Goal: Transaction & Acquisition: Purchase product/service

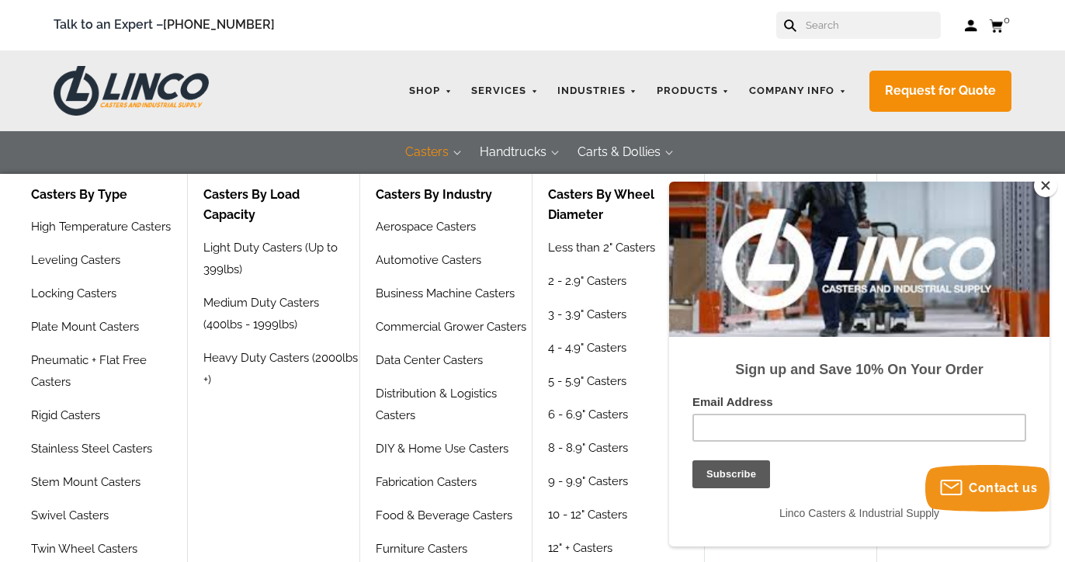
click at [434, 149] on button "Casters" at bounding box center [426, 152] width 74 height 43
click at [424, 151] on button "Casters" at bounding box center [426, 152] width 74 height 43
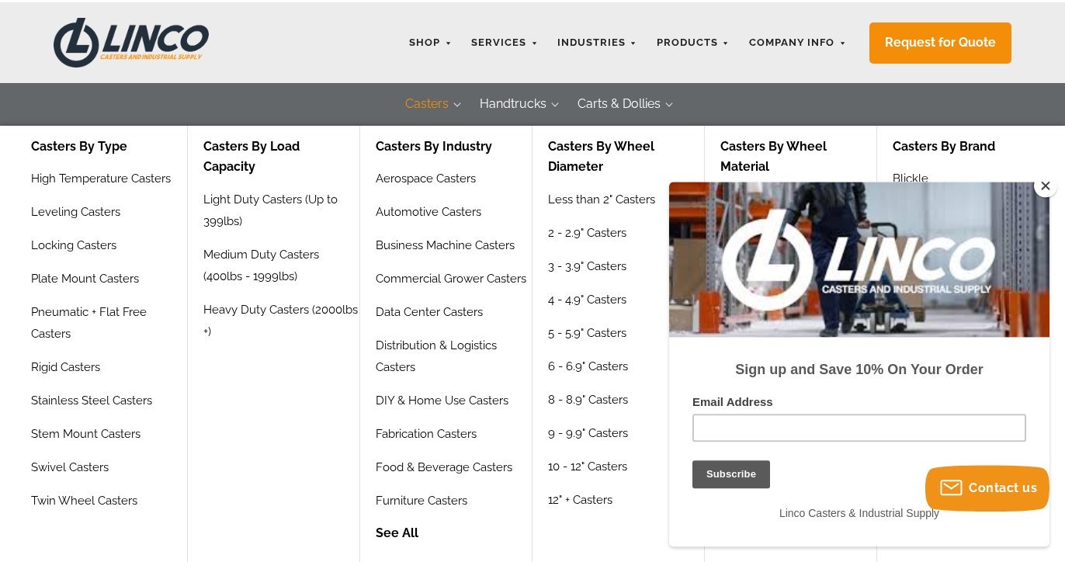
scroll to position [53, 0]
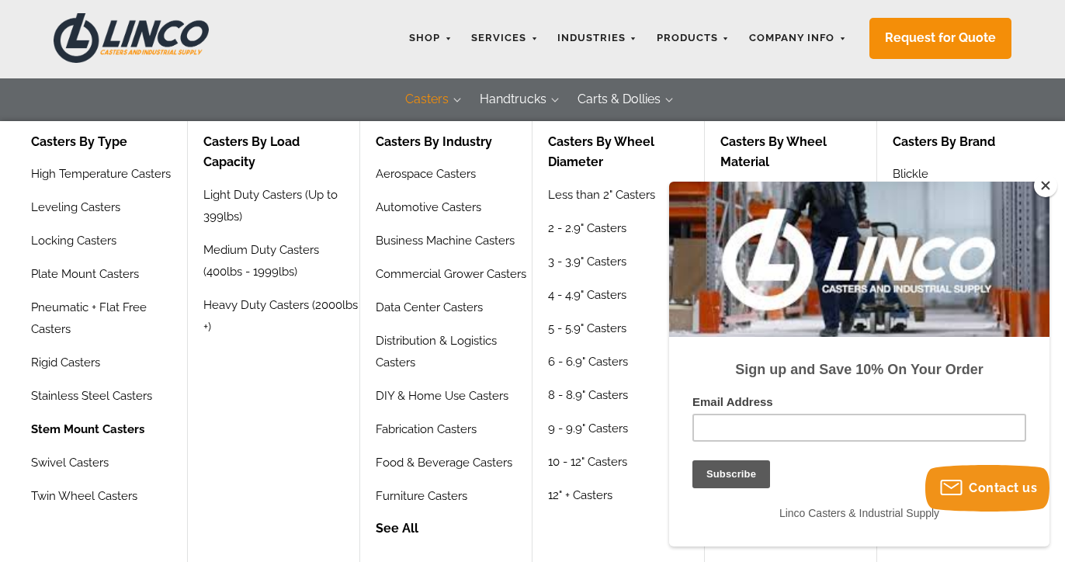
click at [137, 430] on link "Stem Mount Casters" at bounding box center [87, 434] width 113 height 33
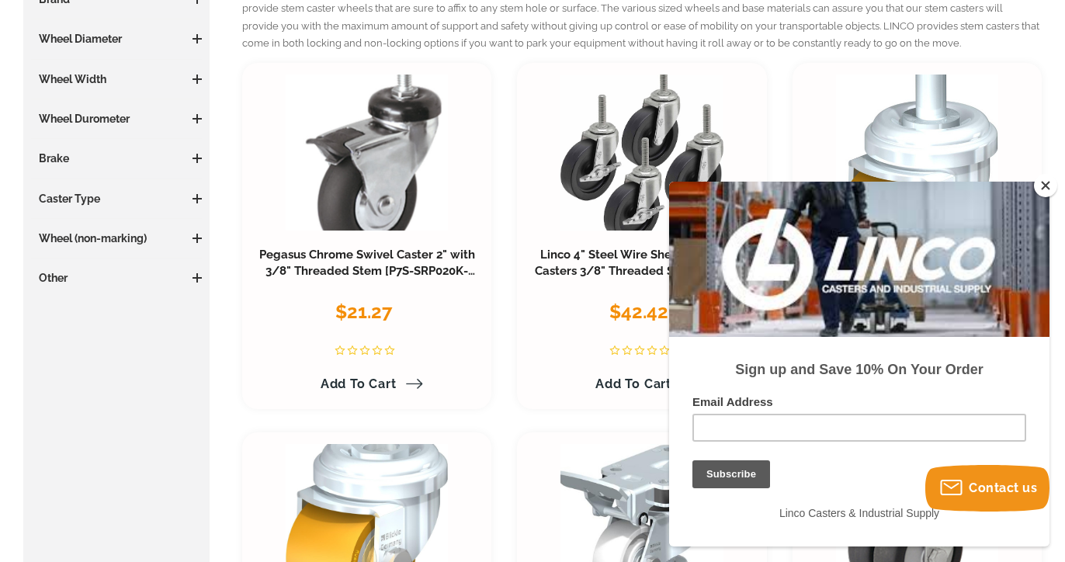
drag, startPoint x: 1046, startPoint y: 189, endPoint x: 134, endPoint y: 8, distance: 929.4
click at [1046, 189] on button "Close" at bounding box center [1044, 185] width 23 height 23
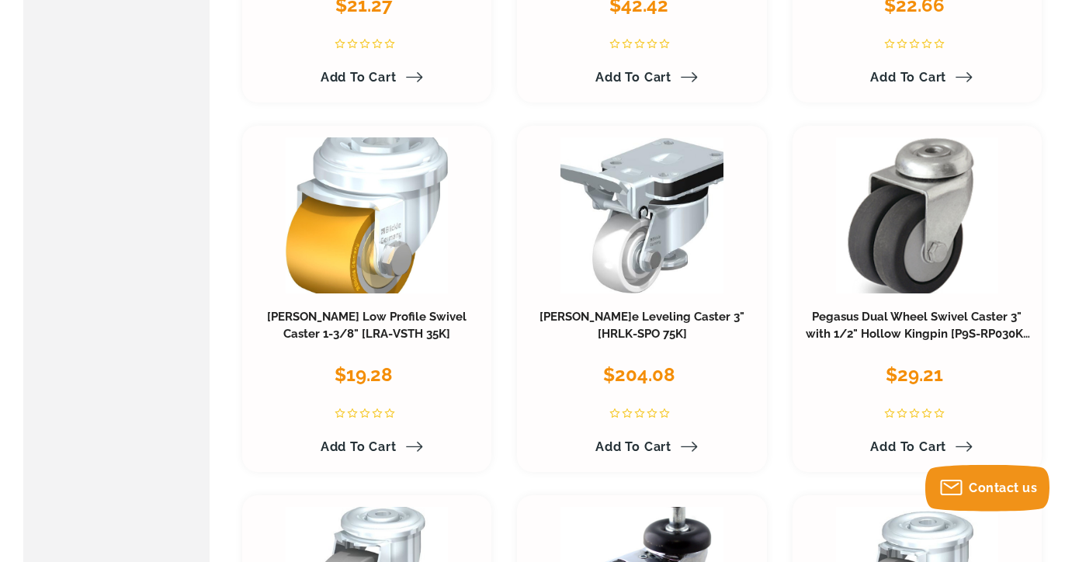
scroll to position [633, 0]
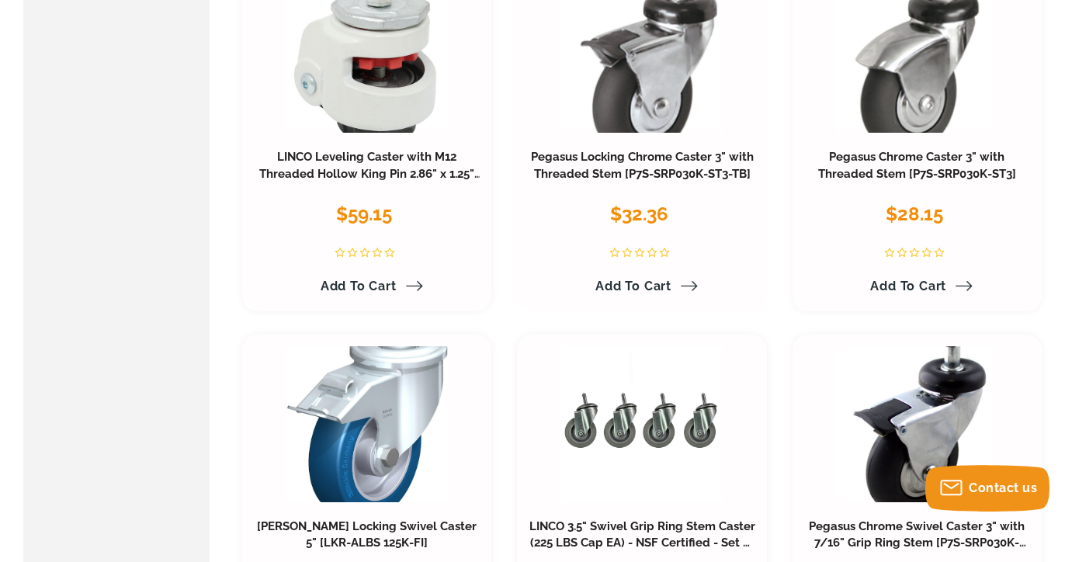
scroll to position [1636, 0]
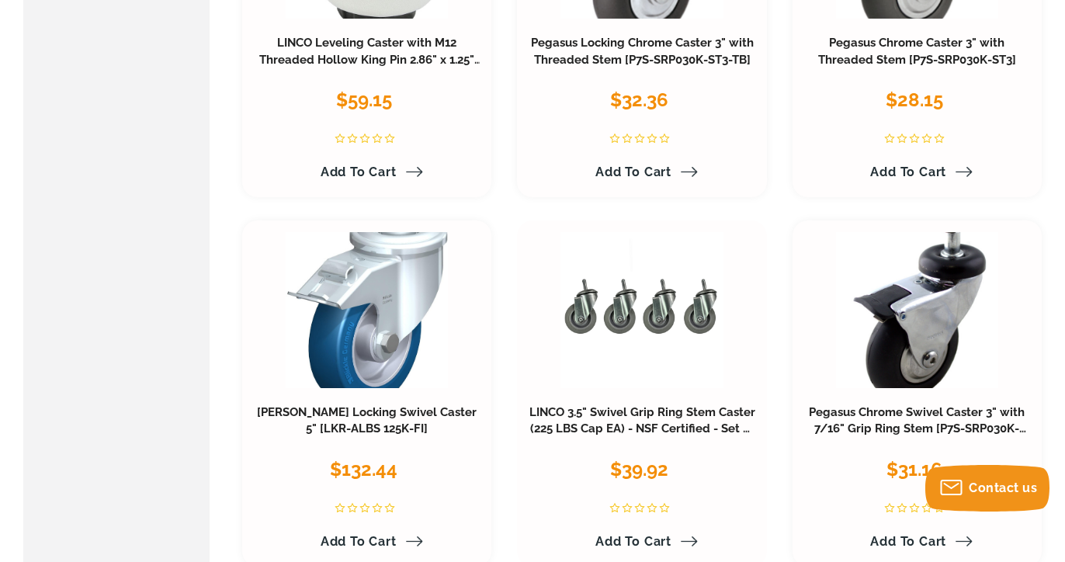
click at [732, 470] on div "$39.92" at bounding box center [641, 471] width 226 height 35
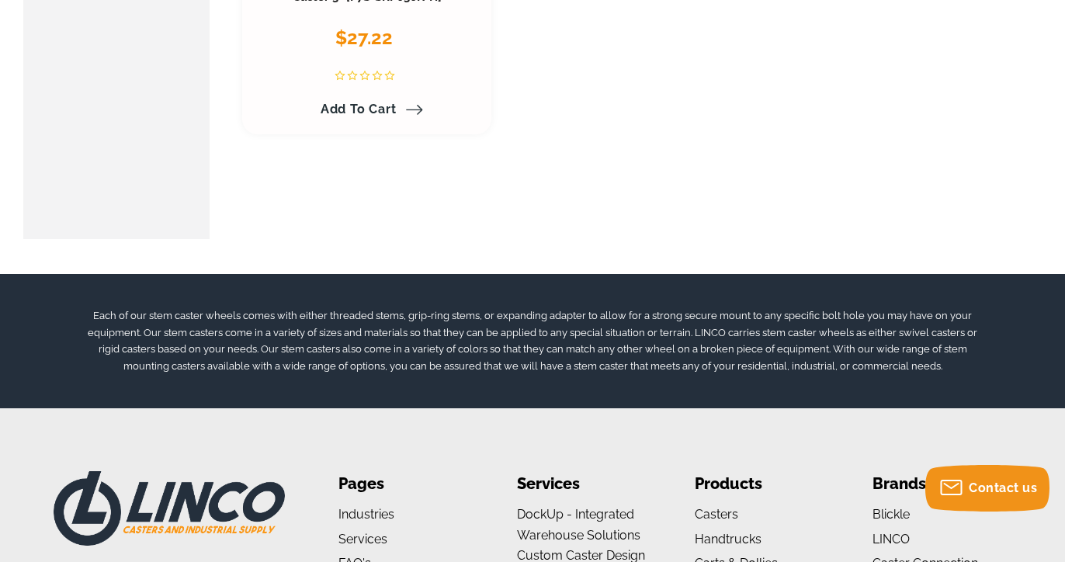
scroll to position [4339, 0]
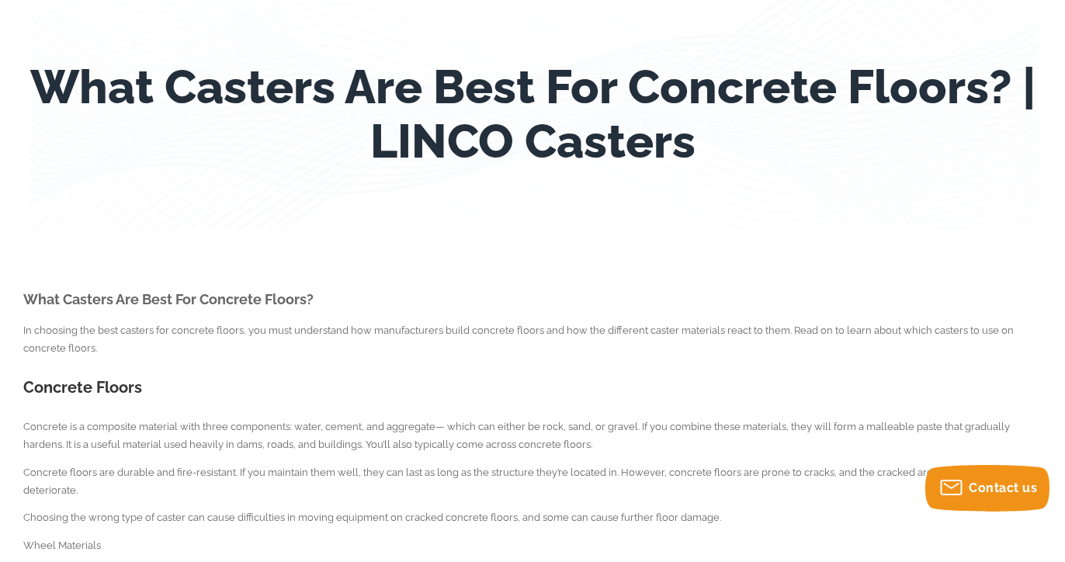
scroll to position [158, 0]
